Goal: Information Seeking & Learning: Learn about a topic

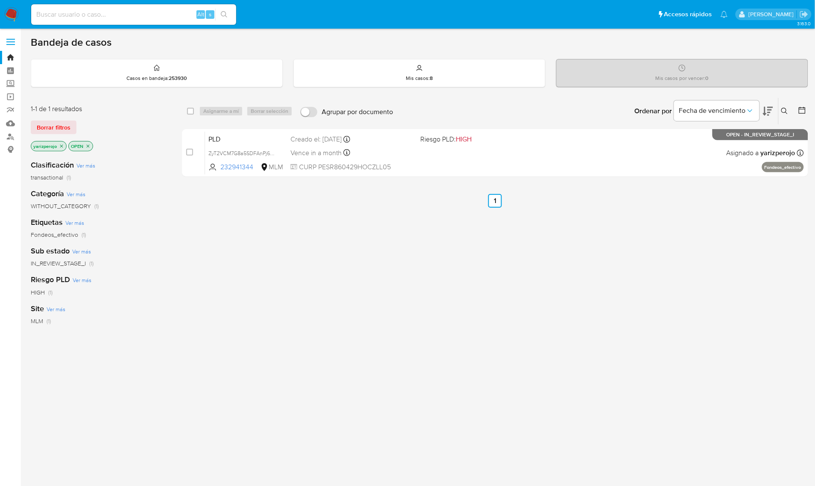
click at [120, 18] on input at bounding box center [133, 14] width 205 height 11
paste input "1477700937"
type input "1477700937"
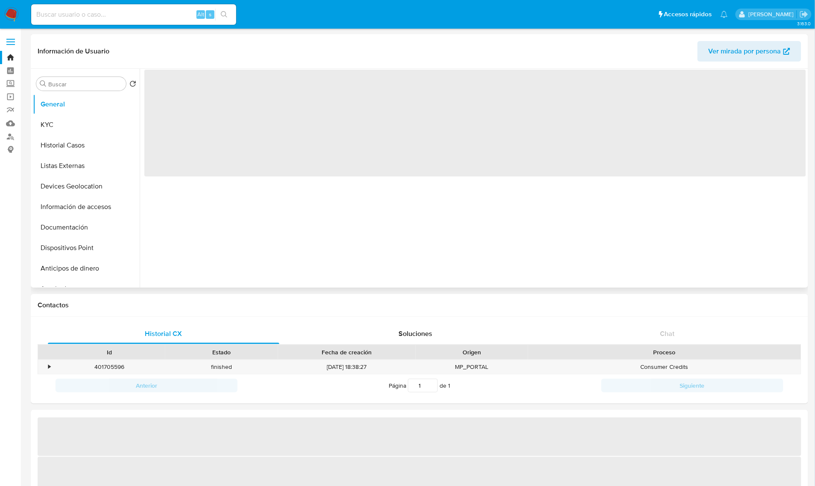
select select "10"
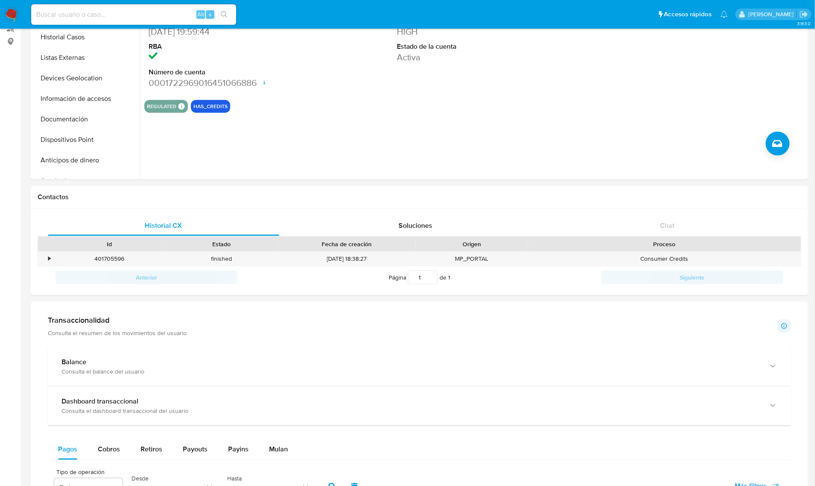
scroll to position [160, 0]
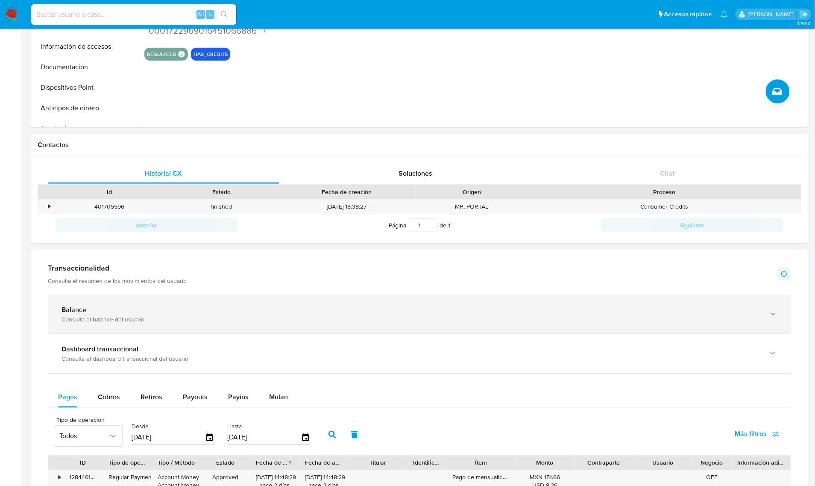
click at [140, 312] on div "Balance" at bounding box center [411, 309] width 699 height 9
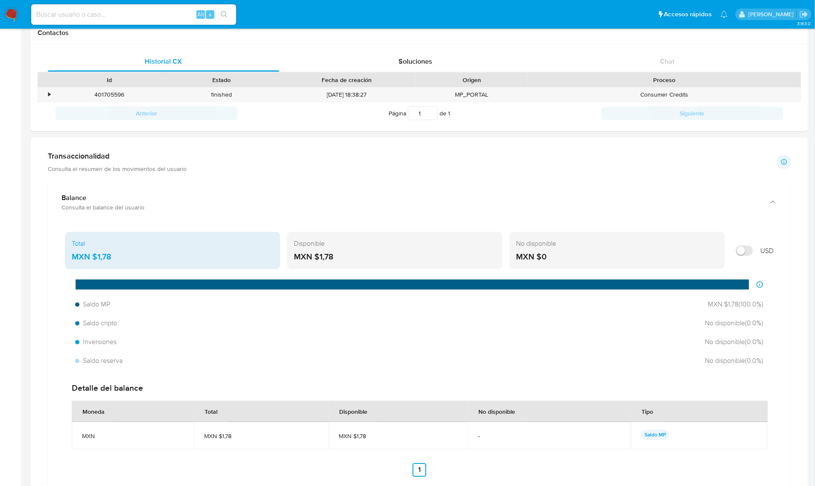
scroll to position [267, 0]
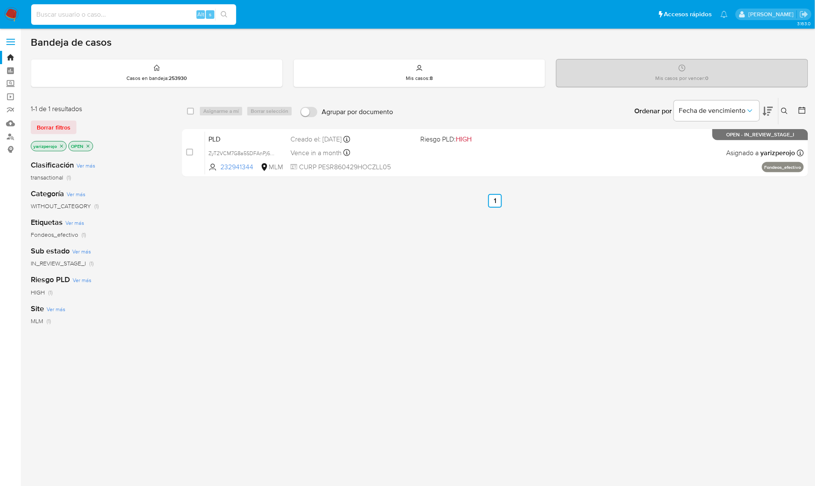
click at [144, 18] on input at bounding box center [133, 14] width 205 height 11
paste input "1477700937"
type input "1477700937"
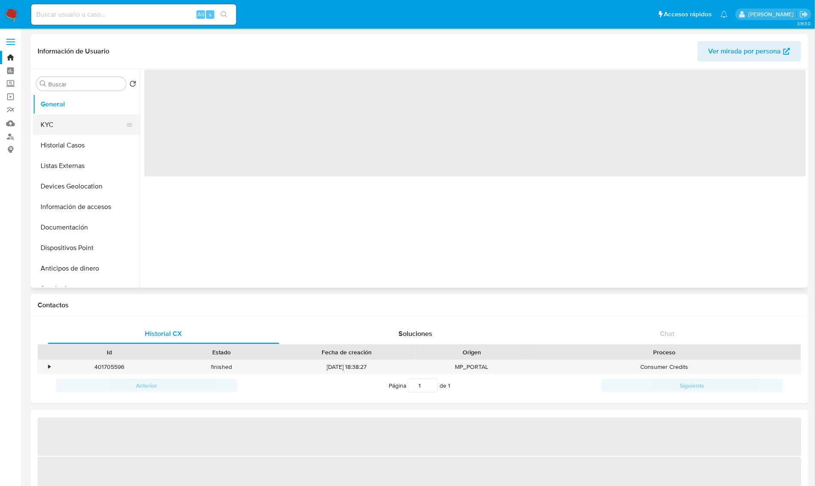
select select "10"
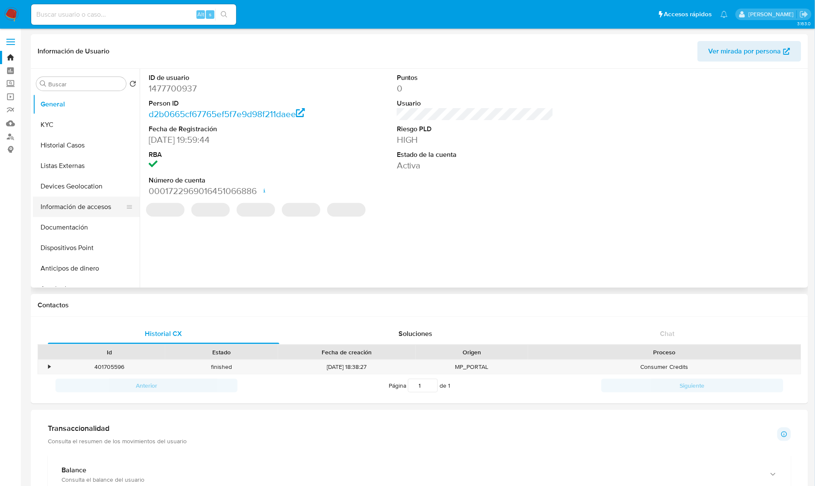
click at [84, 206] on button "Información de accesos" at bounding box center [83, 206] width 100 height 21
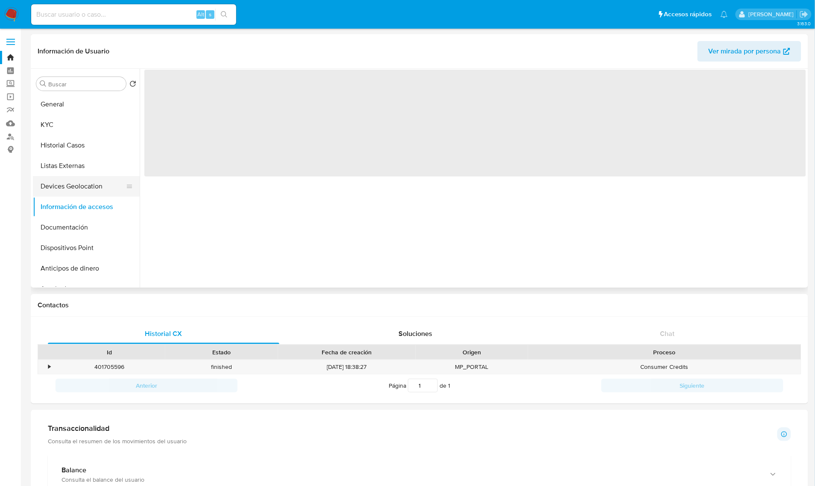
click at [92, 189] on button "Devices Geolocation" at bounding box center [83, 186] width 100 height 21
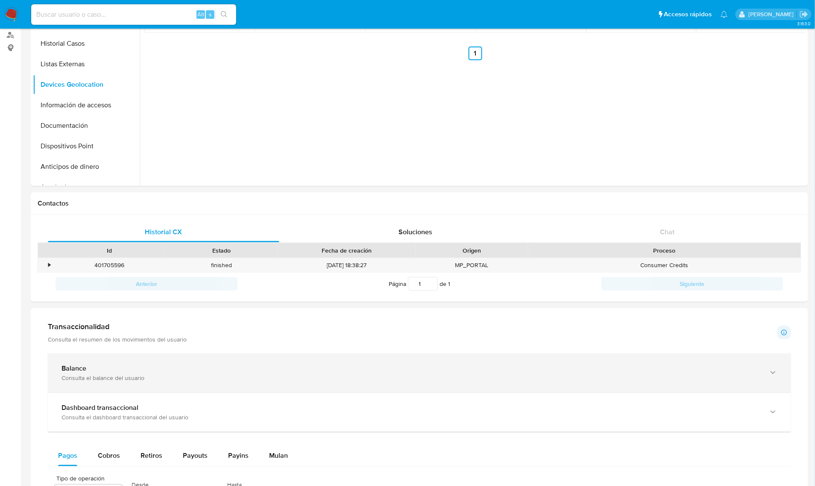
scroll to position [107, 0]
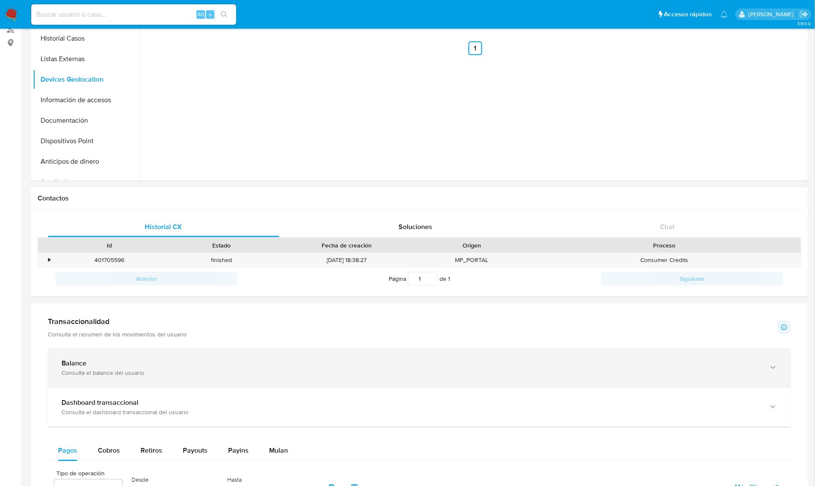
drag, startPoint x: 133, startPoint y: 370, endPoint x: 142, endPoint y: 377, distance: 11.3
click at [133, 370] on div "Consulta el balance del usuario" at bounding box center [411, 373] width 699 height 8
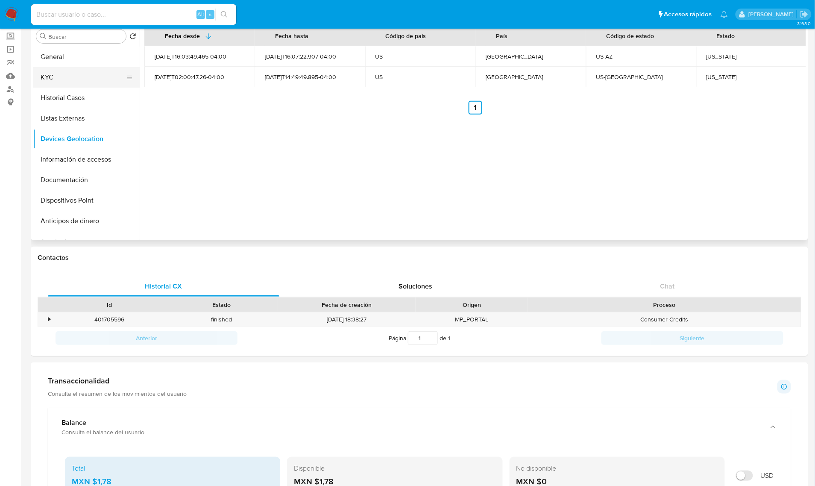
scroll to position [0, 0]
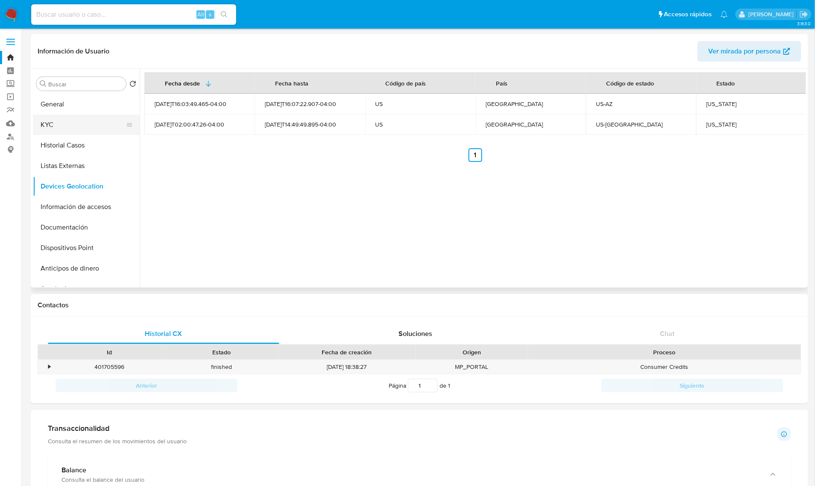
click at [71, 129] on button "KYC" at bounding box center [83, 124] width 100 height 21
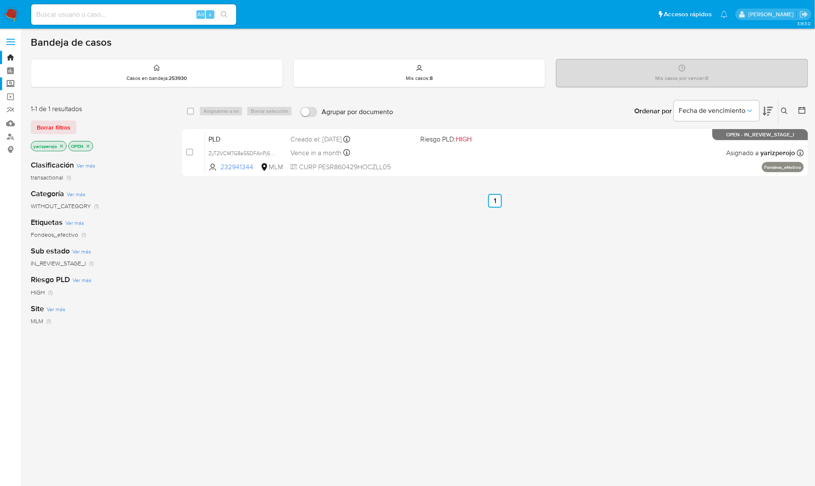
click at [9, 82] on label "Screening" at bounding box center [51, 83] width 102 height 13
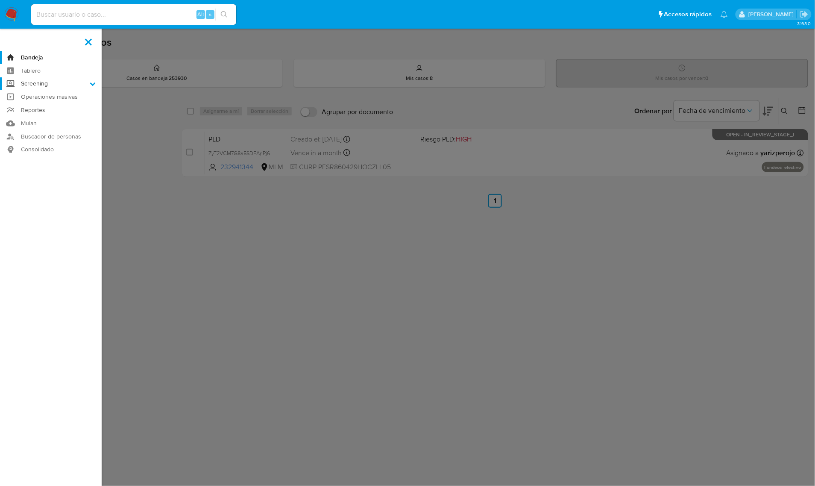
click at [0, 0] on input "Screening" at bounding box center [0, 0] width 0 height 0
click at [53, 117] on link "Herramientas" at bounding box center [51, 117] width 102 height 11
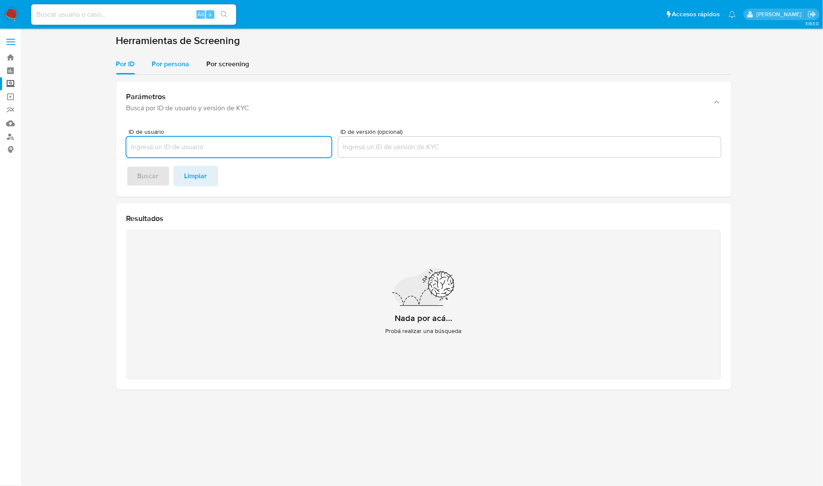
click at [167, 66] on span "Por persona" at bounding box center [171, 64] width 38 height 10
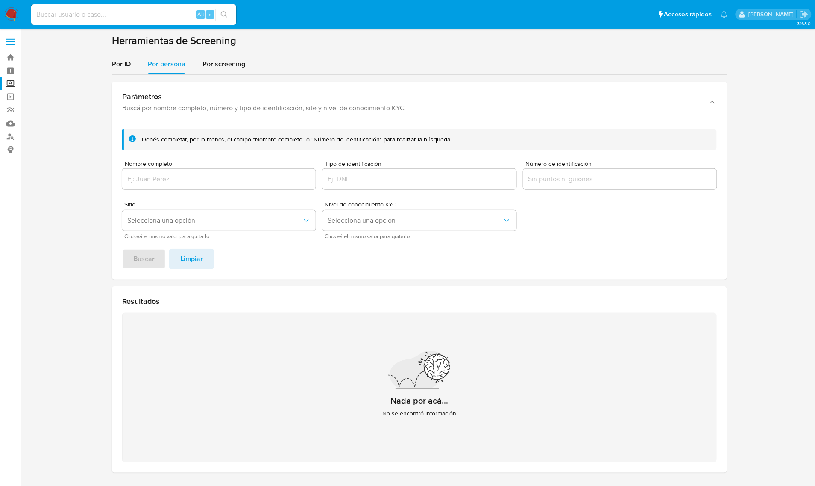
click at [191, 169] on div "Nombre completo" at bounding box center [218, 176] width 193 height 30
click at [205, 176] on input "Nombre completo" at bounding box center [218, 178] width 193 height 11
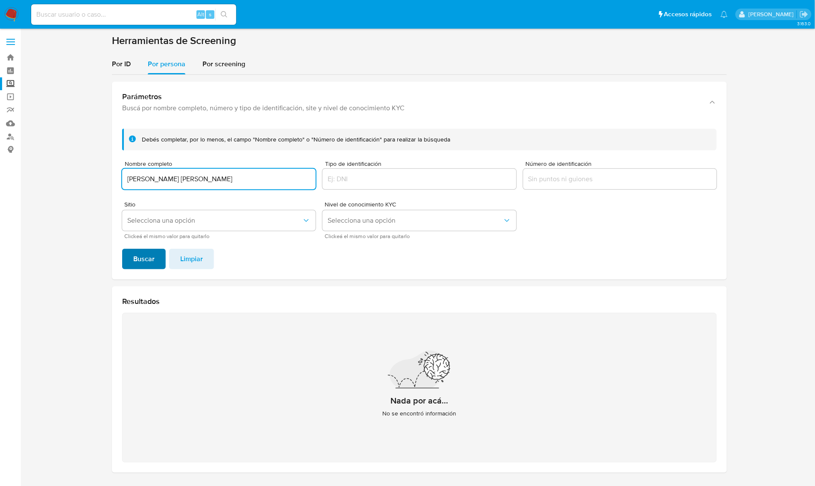
click at [159, 255] on button "Buscar" at bounding box center [144, 259] width 44 height 21
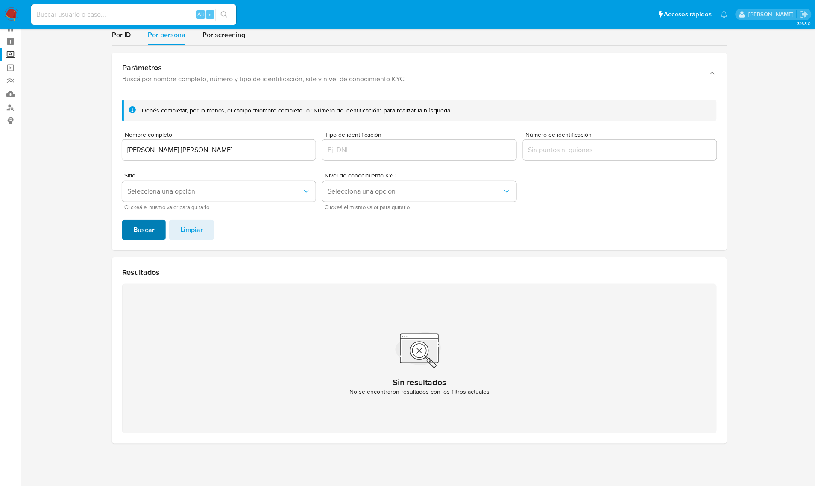
click at [122, 235] on button "Buscar" at bounding box center [144, 230] width 44 height 21
click at [133, 229] on span "Buscar" at bounding box center [143, 229] width 21 height 19
click at [138, 229] on span "Buscar" at bounding box center [143, 229] width 21 height 19
click at [249, 148] on input "RAMIREZ VALDEZ JOSE MANUEL" at bounding box center [218, 149] width 193 height 11
drag, startPoint x: 242, startPoint y: 151, endPoint x: 231, endPoint y: 150, distance: 10.7
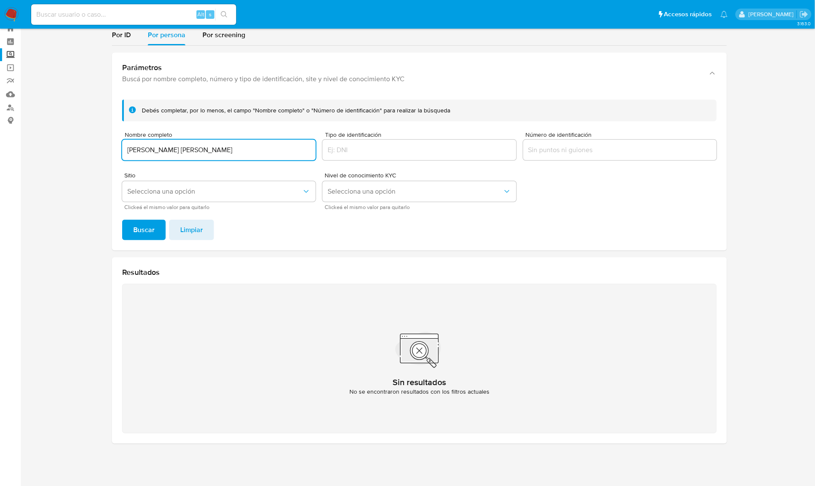
click at [231, 150] on input "RAMIREZ VALDEZ JOSE MANUEL" at bounding box center [218, 149] width 193 height 11
drag, startPoint x: 184, startPoint y: 148, endPoint x: 54, endPoint y: 147, distance: 129.9
click at [63, 148] on section at bounding box center [419, 227] width 777 height 445
click at [242, 149] on input "JOSE MANUEL" at bounding box center [218, 149] width 193 height 11
type input "JOSE MANUEL RAMIREZ VALDEZ"
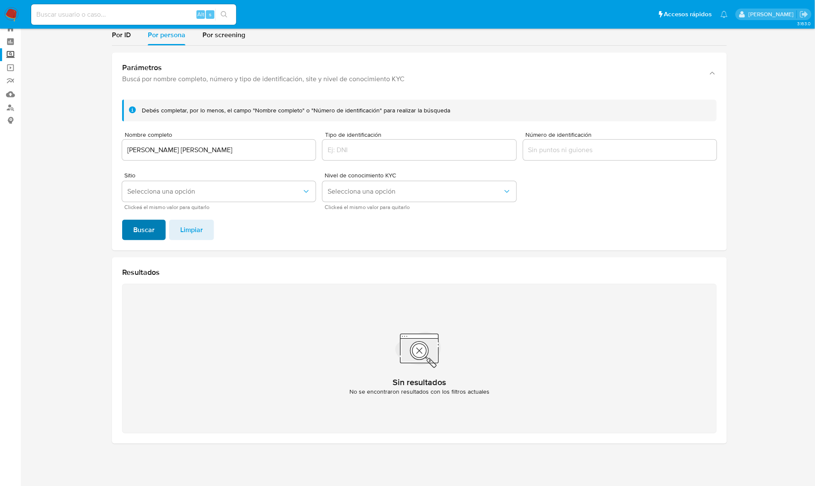
click at [142, 226] on span "Buscar" at bounding box center [143, 229] width 21 height 19
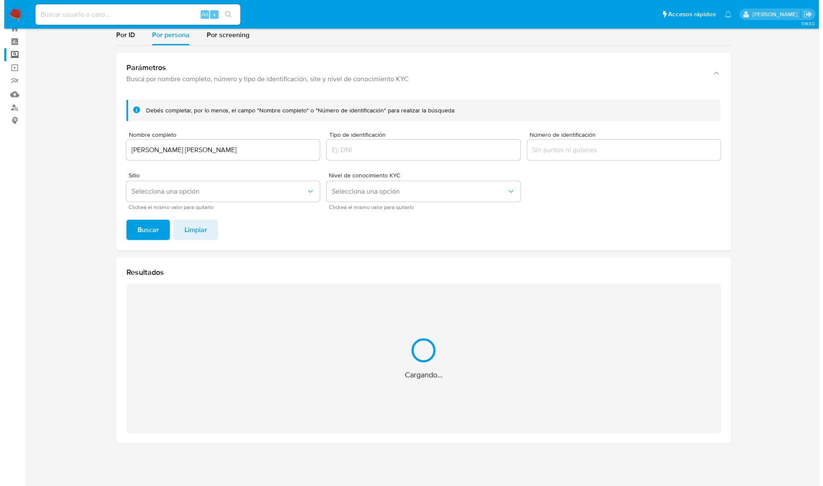
scroll to position [0, 0]
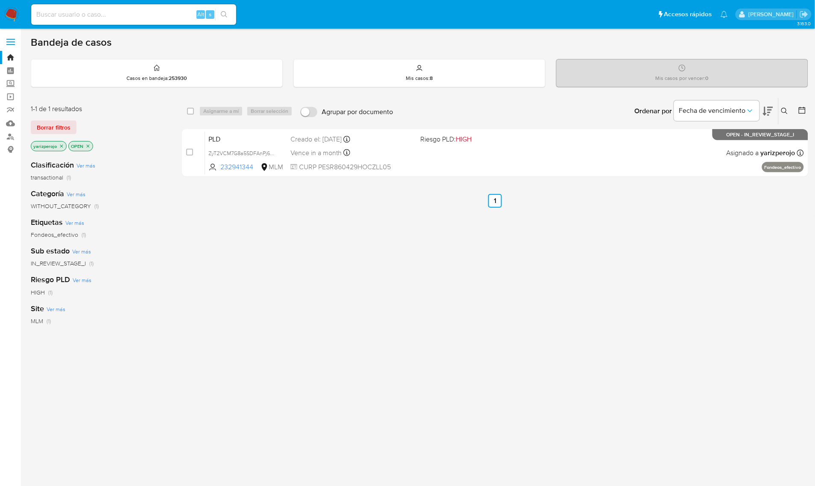
click at [133, 7] on div "Alt s" at bounding box center [133, 14] width 205 height 21
click at [129, 15] on input at bounding box center [133, 14] width 205 height 11
paste input "1477700937"
type input "1477700937"
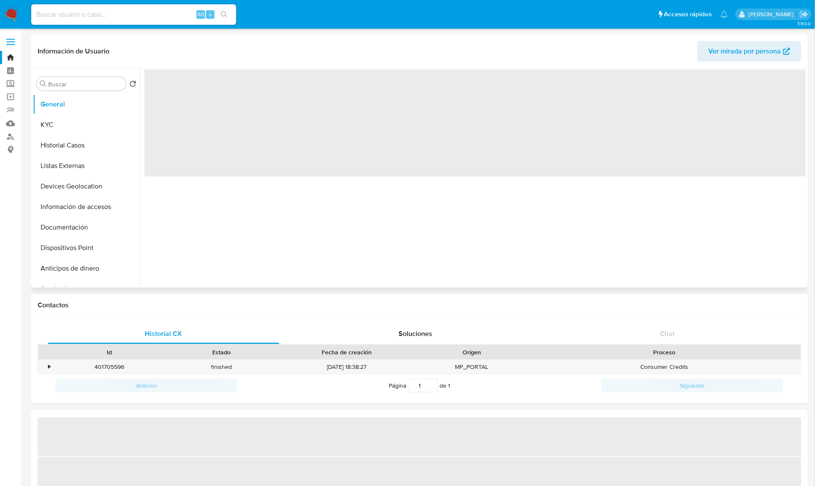
select select "10"
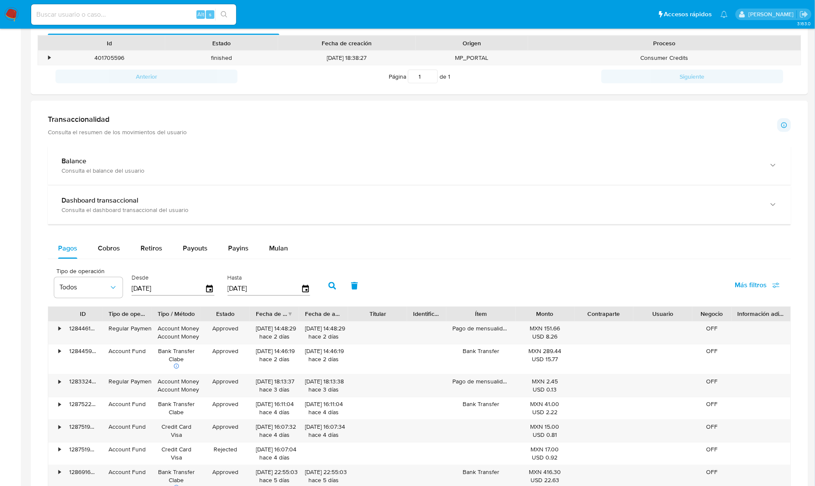
scroll to position [481, 0]
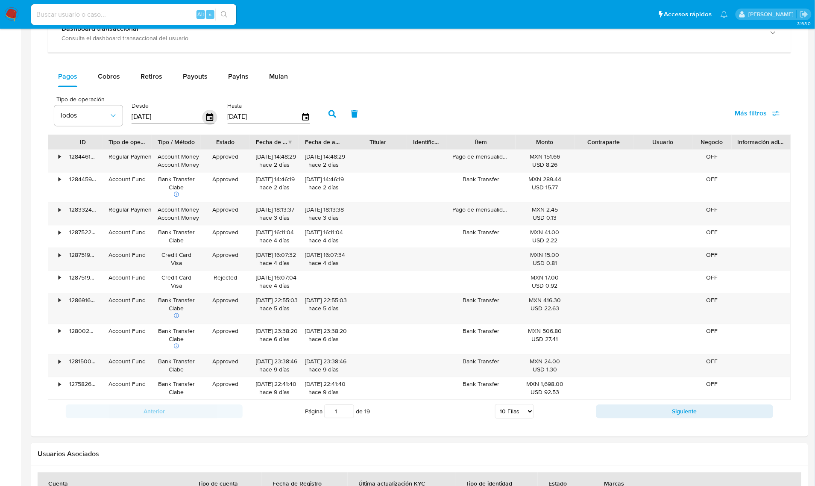
click at [208, 120] on icon "button" at bounding box center [209, 117] width 7 height 8
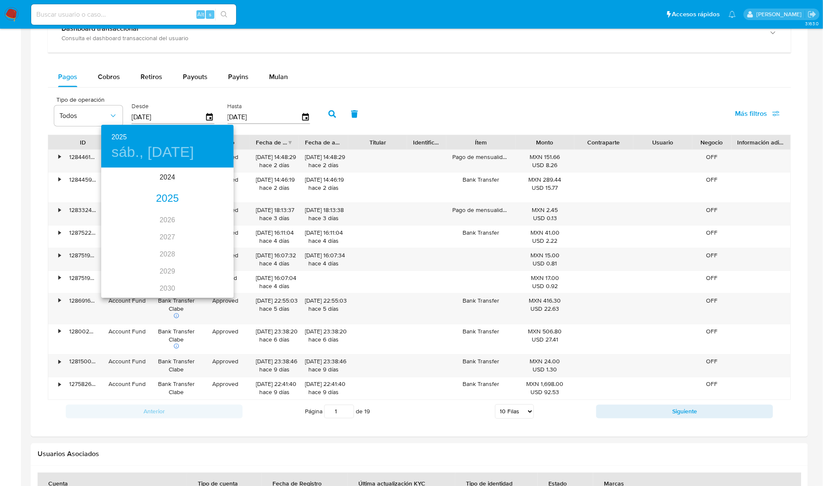
click at [164, 191] on div "2025" at bounding box center [167, 198] width 132 height 17
click at [205, 248] on div "sep." at bounding box center [212, 249] width 44 height 32
click at [117, 214] on p "1" at bounding box center [115, 212] width 3 height 9
type input "[DATE]"
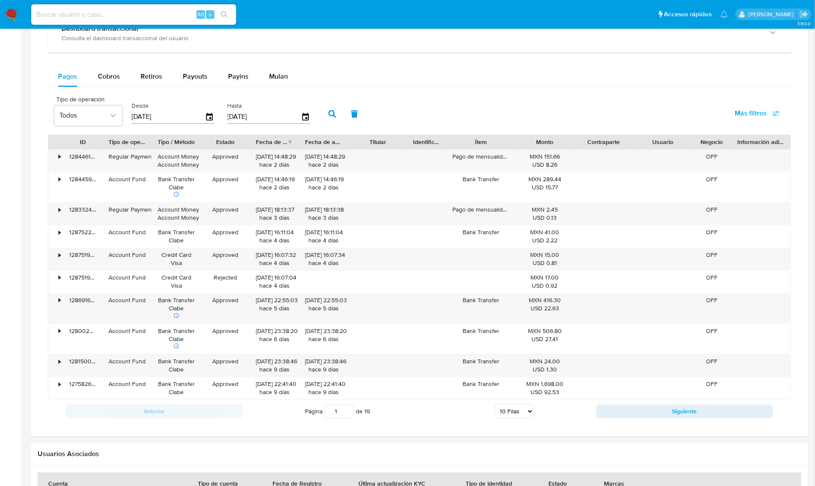
click at [328, 112] on icon "button" at bounding box center [332, 114] width 8 height 8
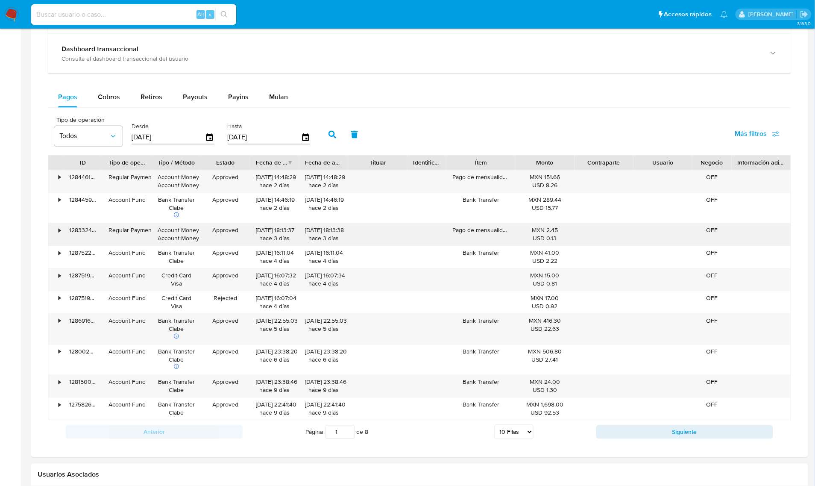
scroll to position [460, 0]
